Goal: Task Accomplishment & Management: Use online tool/utility

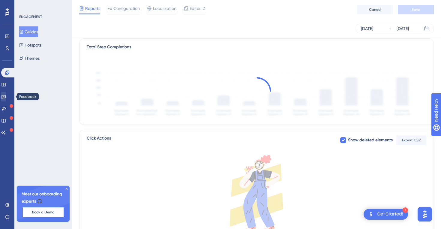
scroll to position [145, 0]
click at [6, 85] on icon at bounding box center [3, 84] width 5 height 5
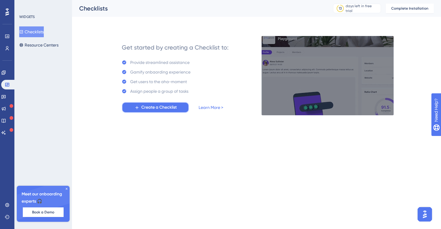
click at [150, 107] on span "Create a Checklist" at bounding box center [158, 107] width 35 height 7
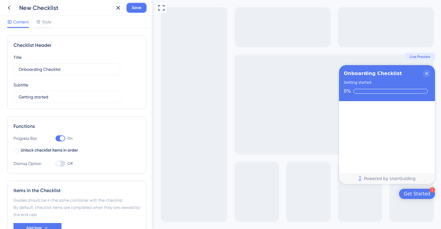
click at [136, 7] on span "Save" at bounding box center [137, 7] width 10 height 7
click at [8, 7] on icon at bounding box center [9, 8] width 2 height 4
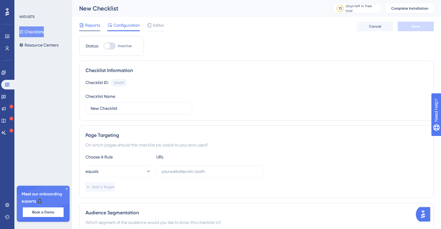
click at [94, 28] on span "Reports" at bounding box center [92, 25] width 15 height 7
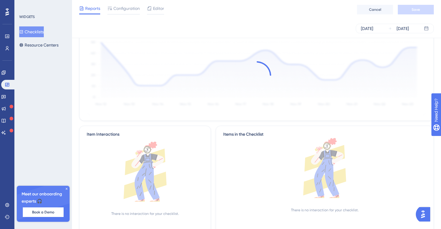
scroll to position [83, 0]
